Goal: Task Accomplishment & Management: Manage account settings

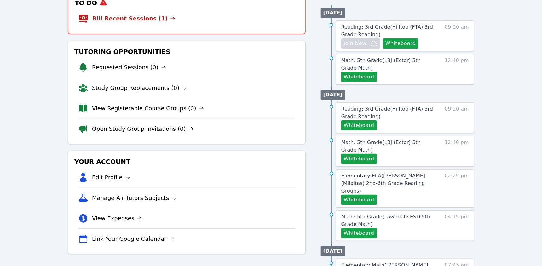
scroll to position [82, 0]
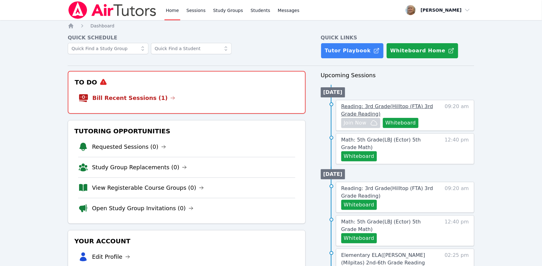
click at [397, 117] on span "Reading: 3rd Grade ( Hilltop (FTA) 3rd Grade Reading )" at bounding box center [387, 110] width 92 height 14
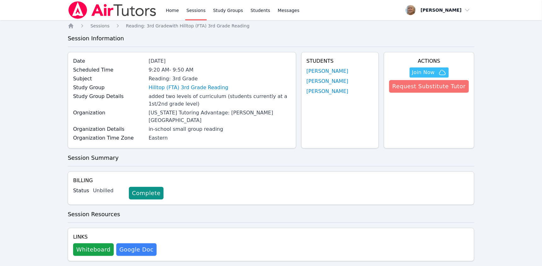
click at [429, 93] on button "Request Substitute Tutor" at bounding box center [429, 86] width 80 height 13
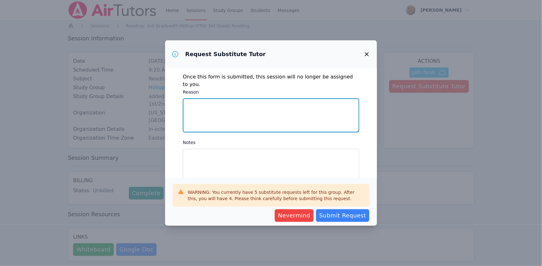
click at [324, 115] on textarea "Reason" at bounding box center [271, 115] width 176 height 34
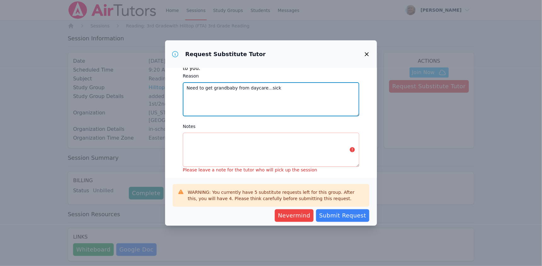
type textarea "Need to get grandbaby from daycare...sick"
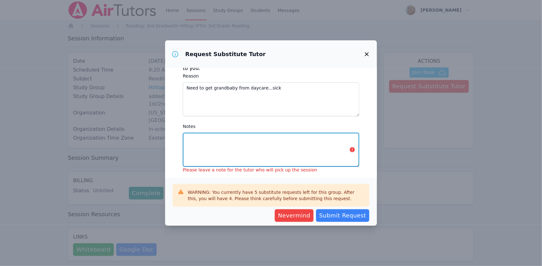
click at [318, 148] on textarea "Notes" at bounding box center [271, 150] width 176 height 34
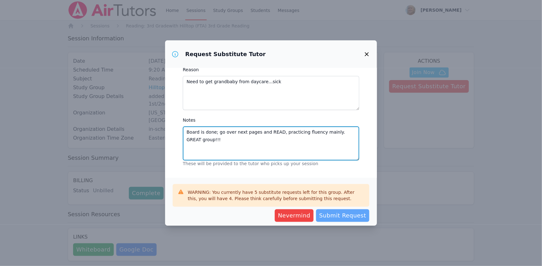
type textarea "Board is done; go over next pages and READ, practicing fluency mainly. GREAT gr…"
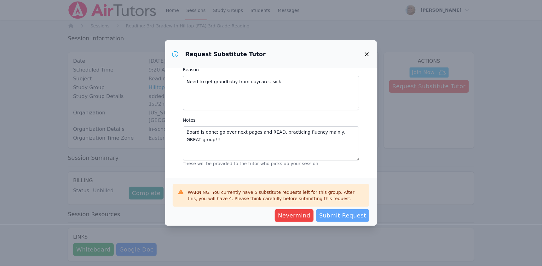
click at [366, 218] on span "Submit Request" at bounding box center [342, 215] width 47 height 9
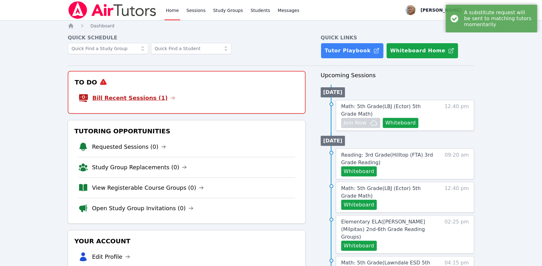
click at [151, 102] on link "Bill Recent Sessions (1)" at bounding box center [133, 98] width 83 height 9
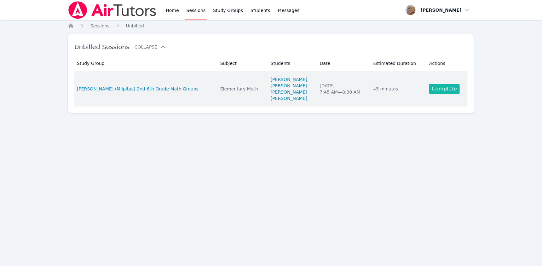
click at [449, 94] on link "Complete" at bounding box center [444, 89] width 30 height 10
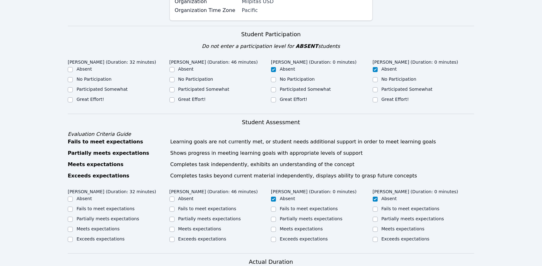
scroll to position [135, 0]
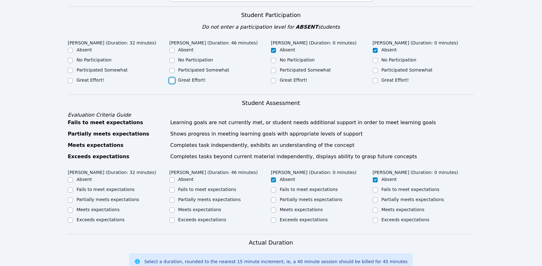
click at [173, 83] on input "Great Effort!" at bounding box center [171, 80] width 5 height 5
checkbox input "true"
drag, startPoint x: 71, startPoint y: 141, endPoint x: 107, endPoint y: 143, distance: 36.3
click at [71, 83] on input "Great Effort!" at bounding box center [70, 80] width 5 height 5
checkbox input "true"
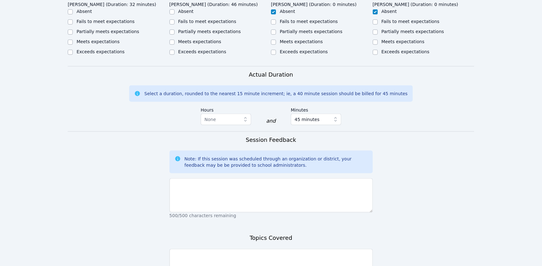
scroll to position [305, 0]
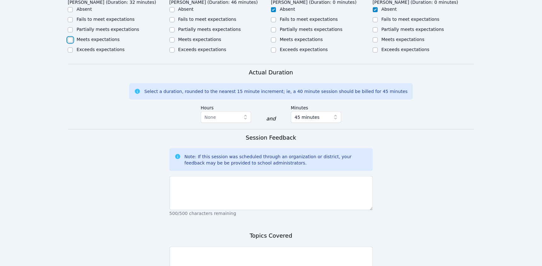
click at [71, 43] on input "Meets expectations" at bounding box center [70, 39] width 5 height 5
checkbox input "true"
click at [172, 43] on input "Meets expectations" at bounding box center [171, 39] width 5 height 5
checkbox input "true"
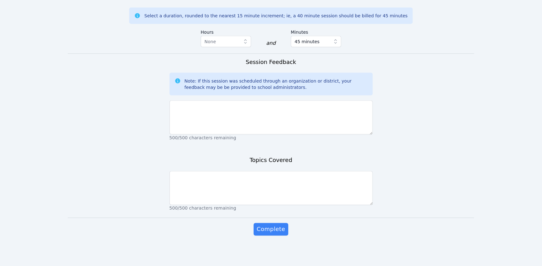
scroll to position [471, 0]
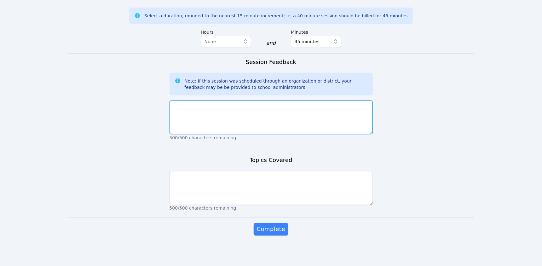
click at [221, 134] on textarea at bounding box center [270, 117] width 203 height 34
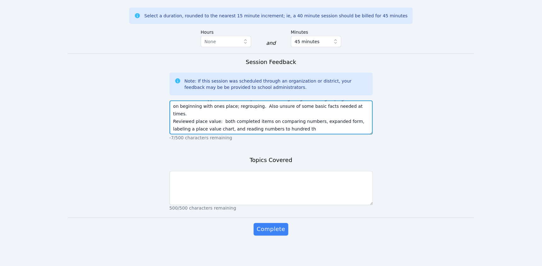
scroll to position [43, 0]
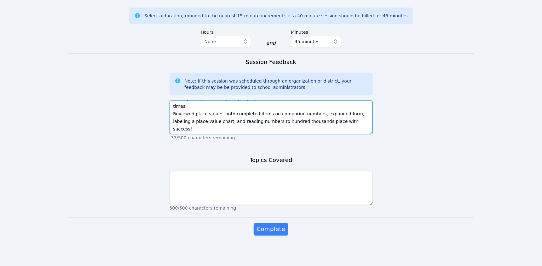
click at [226, 134] on textarea "Jayden was ready right at 7:45, and he worked the entire session. GREAT! Ayden …" at bounding box center [270, 117] width 203 height 34
click at [269, 134] on textarea "Jayden was ready right at 7:45, and he worked the entire session. GREAT! Ayden …" at bounding box center [270, 117] width 203 height 34
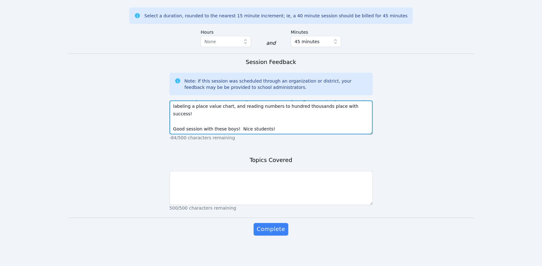
scroll to position [66, 0]
type textarea "Jayden was ready right at 7:45, and he worked the entire session. GREAT! Ayden …"
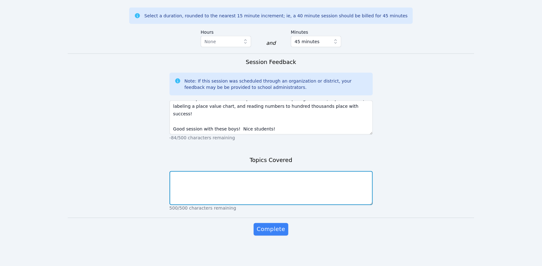
click at [232, 205] on textarea at bounding box center [270, 188] width 203 height 34
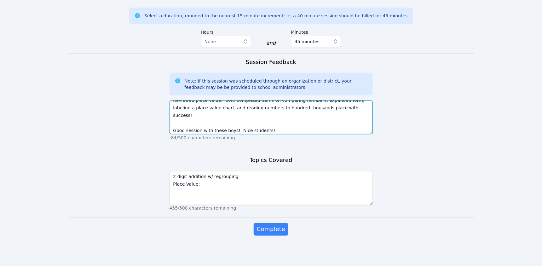
drag, startPoint x: 336, startPoint y: 200, endPoint x: 294, endPoint y: 192, distance: 42.0
click at [294, 134] on textarea "Jayden was ready right at 7:45, and he worked the entire session. GREAT! Ayden …" at bounding box center [270, 117] width 203 height 34
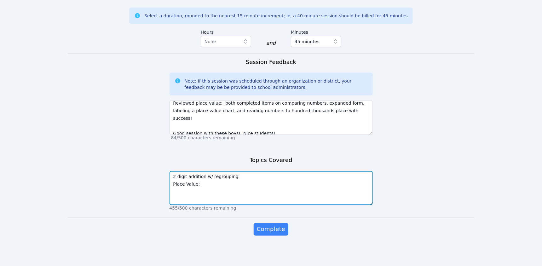
click at [242, 171] on textarea "2 digit addition w/ regrouping Place Value:" at bounding box center [270, 188] width 203 height 34
paste textarea "comparing numbers, expanded form, labeling a place value chart, and reading num…"
click at [205, 171] on textarea "2 digit addition w/ regrouping Place Value:comparing numbers, expanded form, la…" at bounding box center [270, 188] width 203 height 34
drag, startPoint x: 324, startPoint y: 164, endPoint x: 310, endPoint y: 164, distance: 13.5
click at [310, 171] on textarea "2 digit addition w/ regrouping Place Value: comparing numbers, expanded form, l…" at bounding box center [270, 188] width 203 height 34
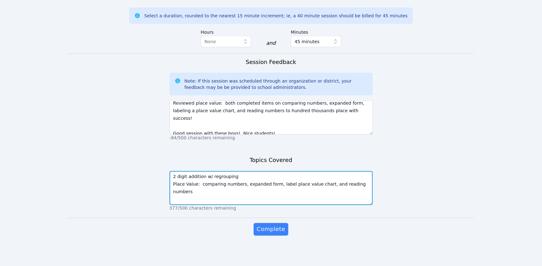
drag, startPoint x: 367, startPoint y: 165, endPoint x: 356, endPoint y: 166, distance: 10.4
click at [356, 171] on textarea "2 digit addition w/ regrouping Place Value: comparing numbers, expanded form, l…" at bounding box center [270, 188] width 203 height 34
click at [220, 174] on textarea "2 digit addition w/ regrouping Place Value: comparing numbers, expanded form, l…" at bounding box center [270, 188] width 203 height 34
click at [248, 171] on textarea "2 digit addition w/ regrouping Place Value: comparing numbers, expanded form, l…" at bounding box center [270, 188] width 203 height 34
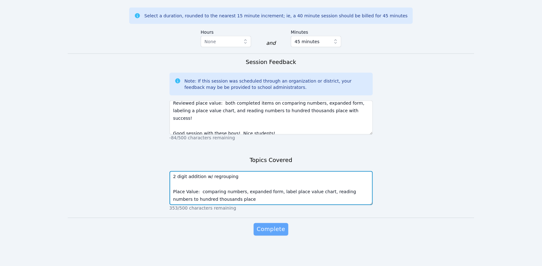
type textarea "2 digit addition w/ regrouping Place Value: comparing numbers, expanded form, l…"
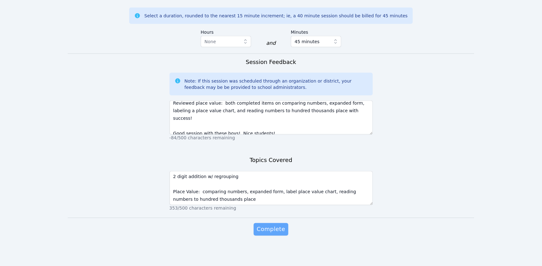
click at [274, 225] on span "Complete" at bounding box center [271, 229] width 28 height 9
